Goal: Task Accomplishment & Management: Manage account settings

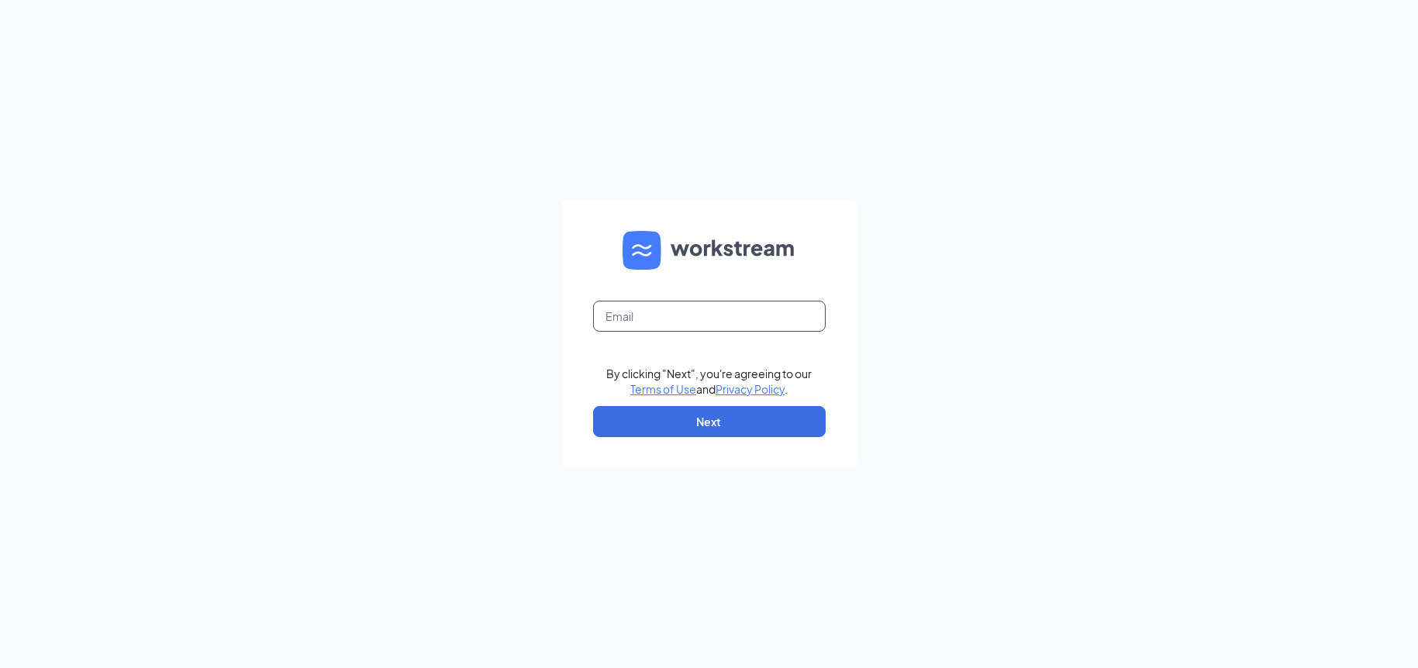
click at [650, 327] on input "text" at bounding box center [709, 316] width 233 height 31
type input "[EMAIL_ADDRESS][DOMAIN_NAME]"
click at [696, 417] on button "Next" at bounding box center [709, 421] width 233 height 31
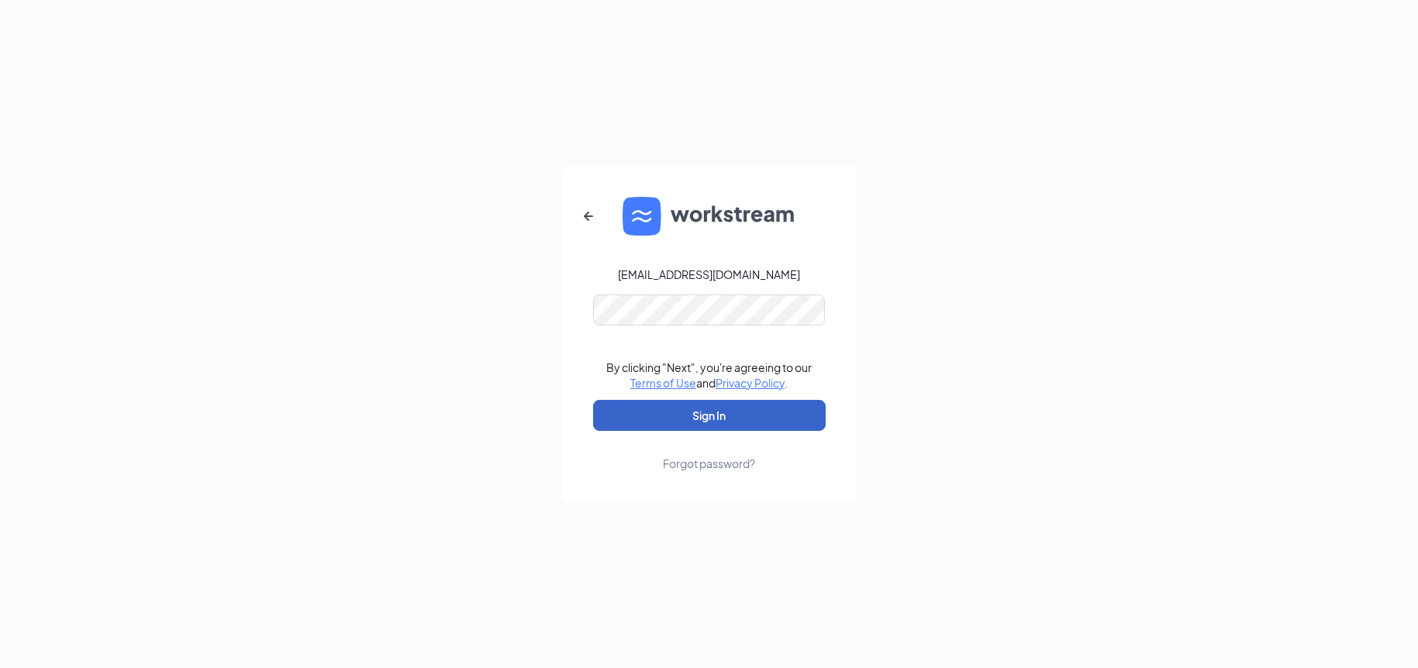
click at [720, 416] on button "Sign In" at bounding box center [709, 415] width 233 height 31
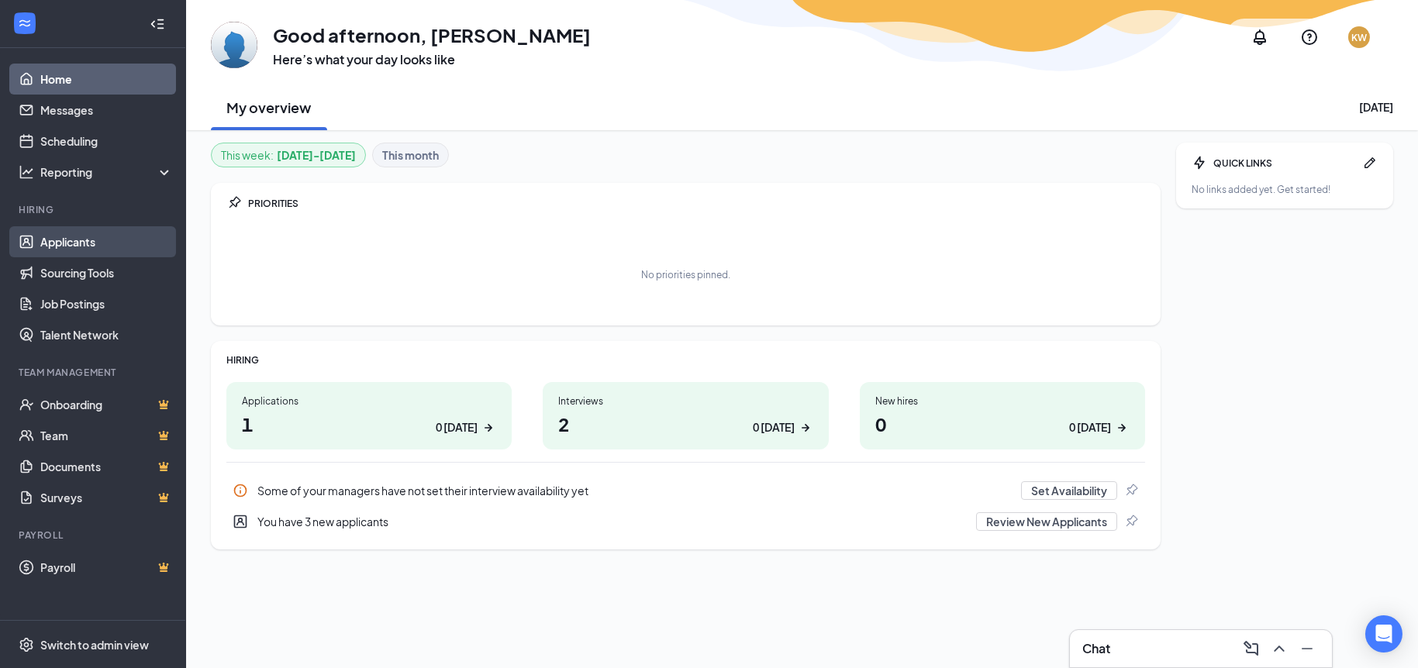
click at [54, 253] on link "Applicants" at bounding box center [106, 241] width 133 height 31
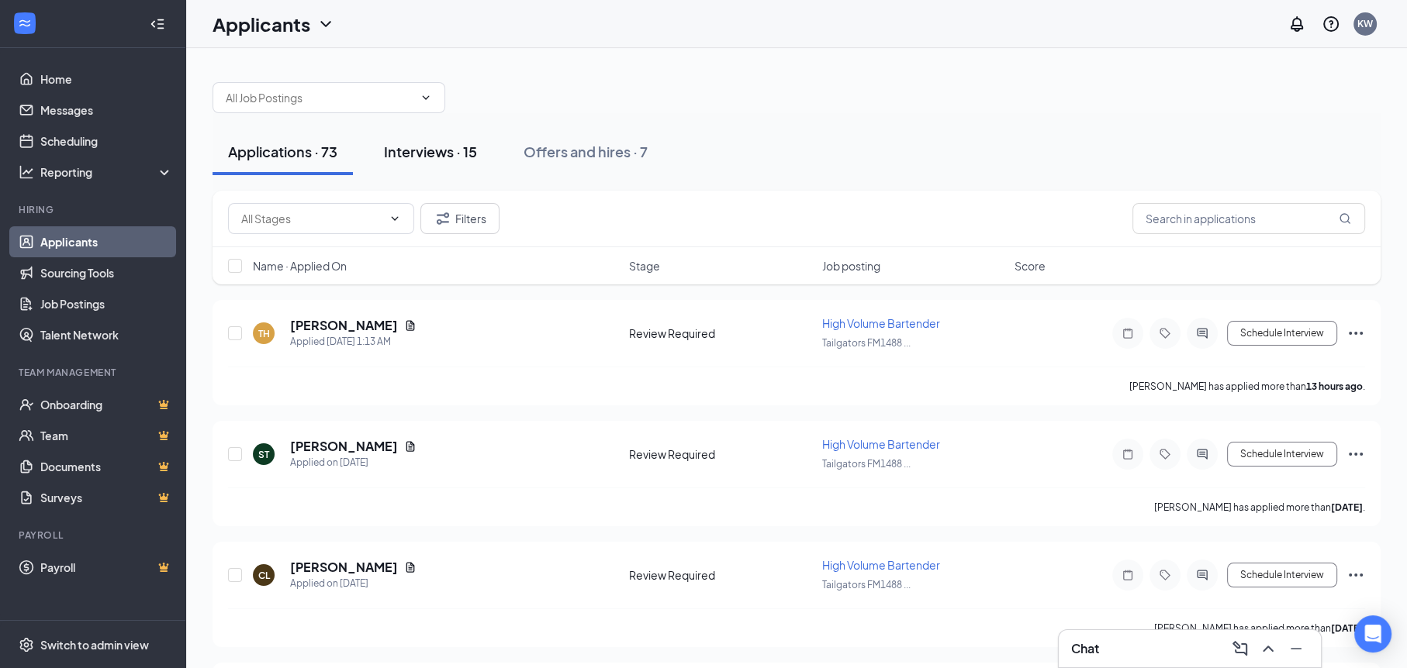
click at [418, 153] on div "Interviews · 15" at bounding box center [430, 151] width 93 height 19
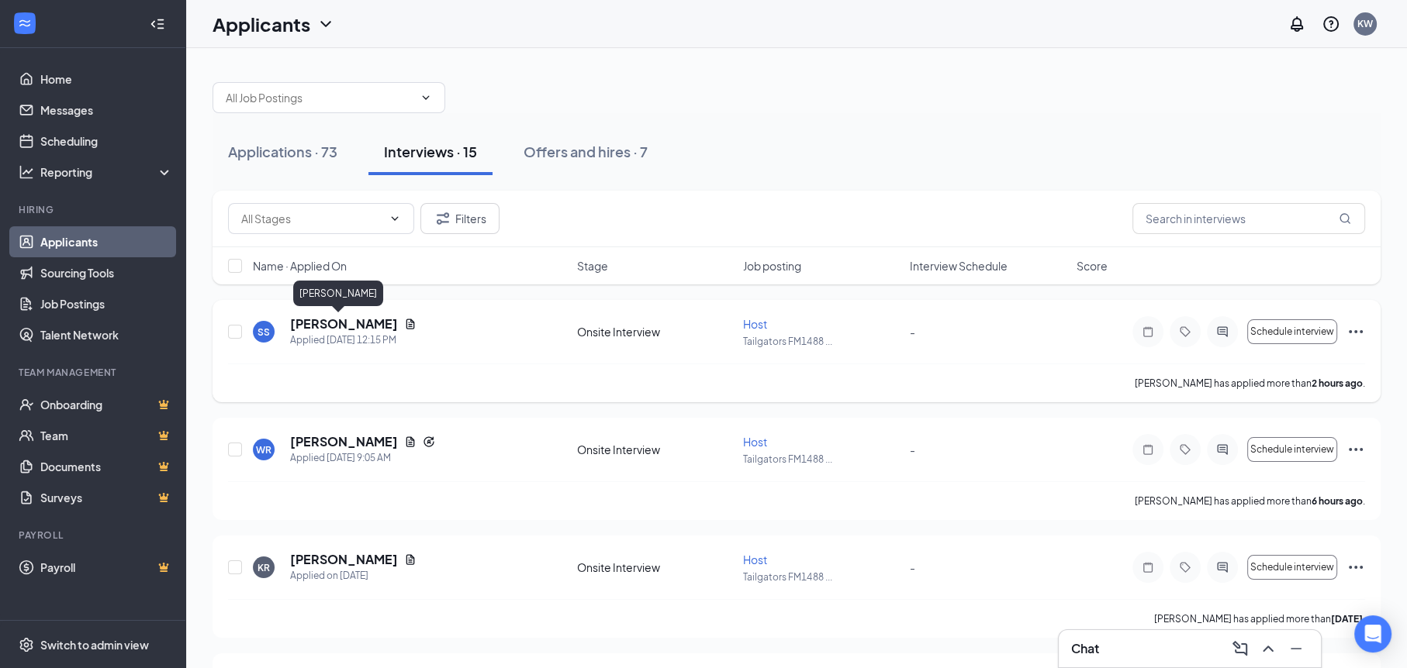
click at [327, 324] on h5 "[PERSON_NAME]" at bounding box center [344, 324] width 108 height 17
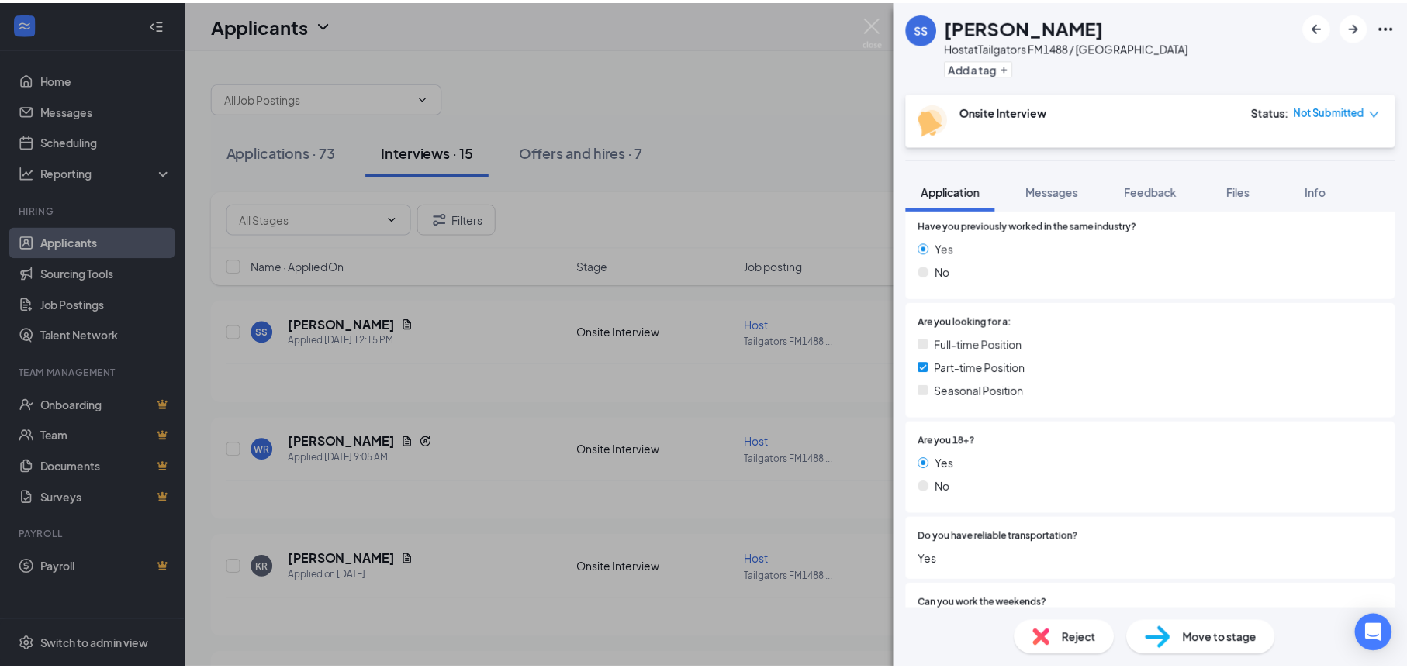
scroll to position [232, 0]
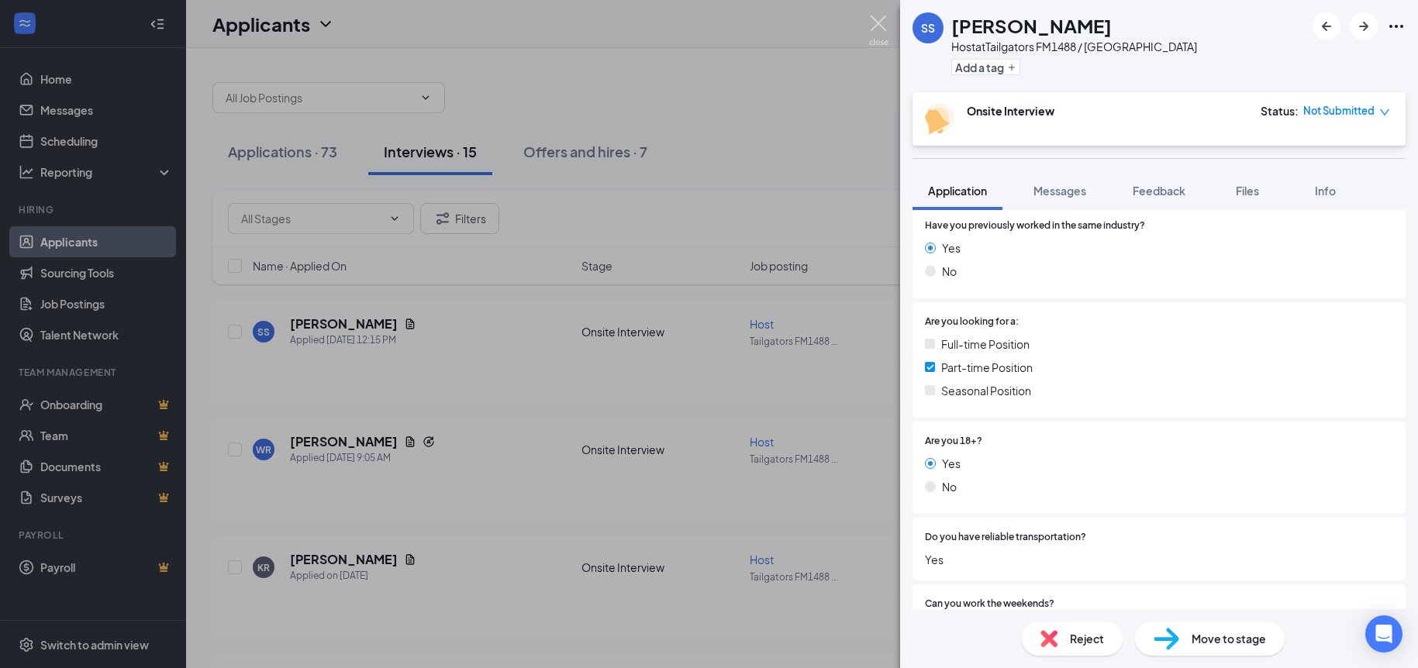
click at [869, 16] on img at bounding box center [878, 31] width 19 height 30
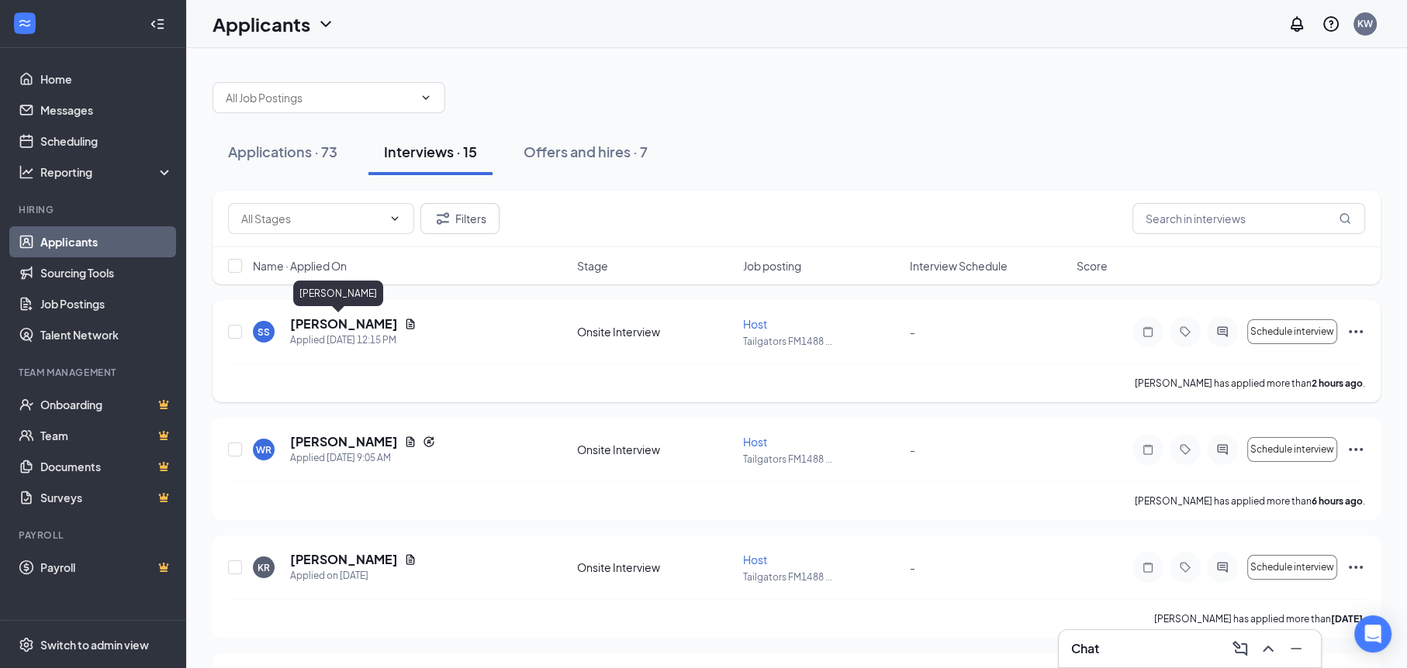
click at [330, 328] on h5 "[PERSON_NAME]" at bounding box center [344, 324] width 108 height 17
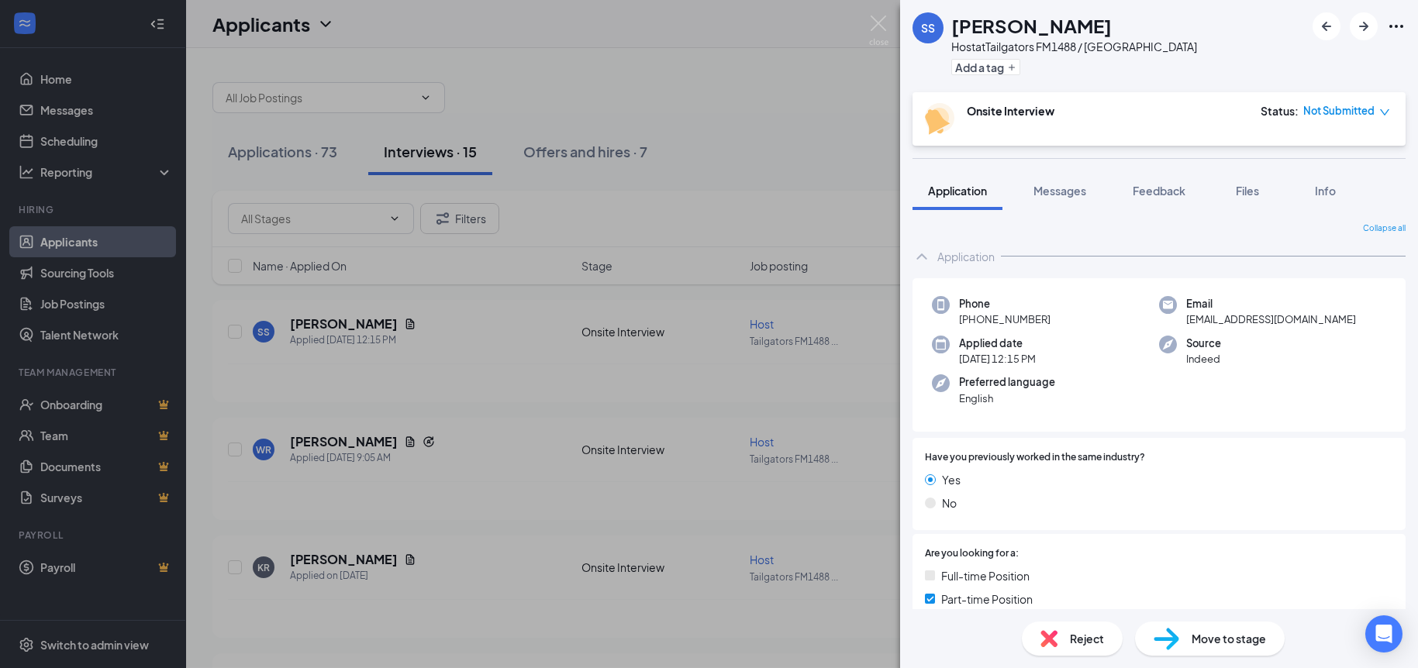
click at [1077, 117] on div "Onsite Interview Status : Not Submitted" at bounding box center [1157, 119] width 465 height 32
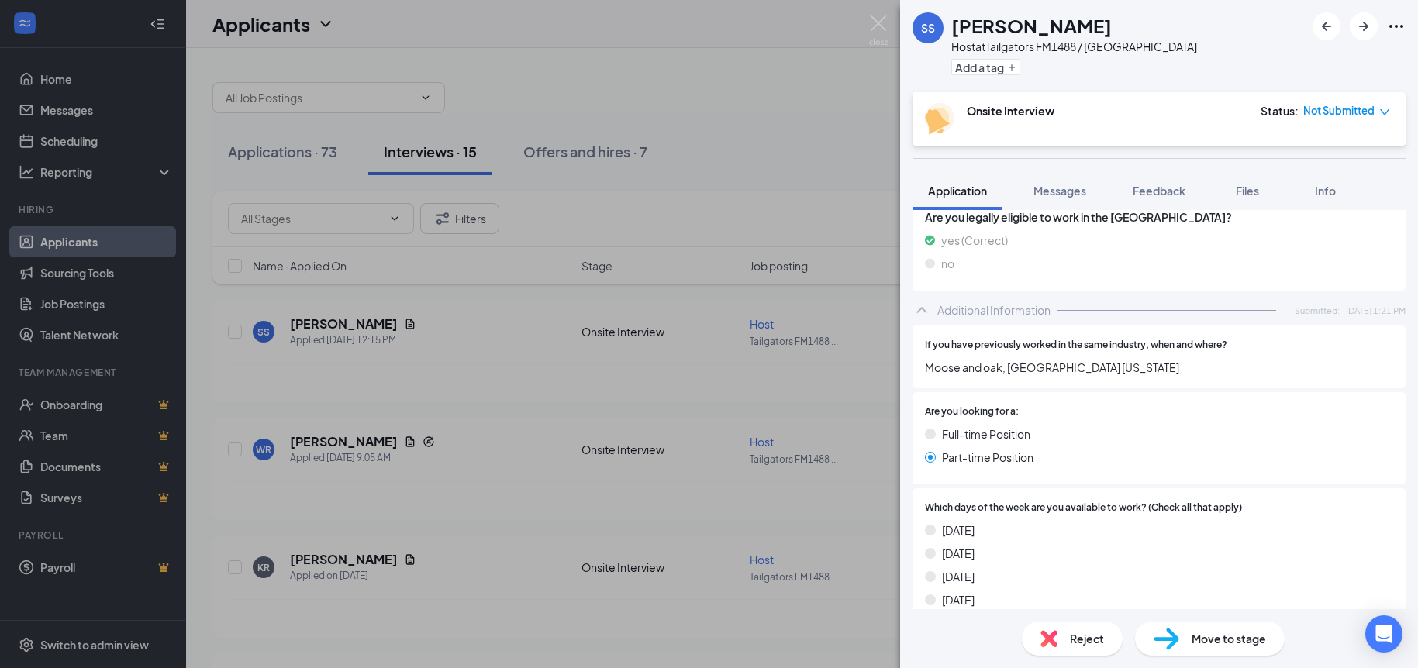
scroll to position [1147, 0]
